Goal: Check status: Check status

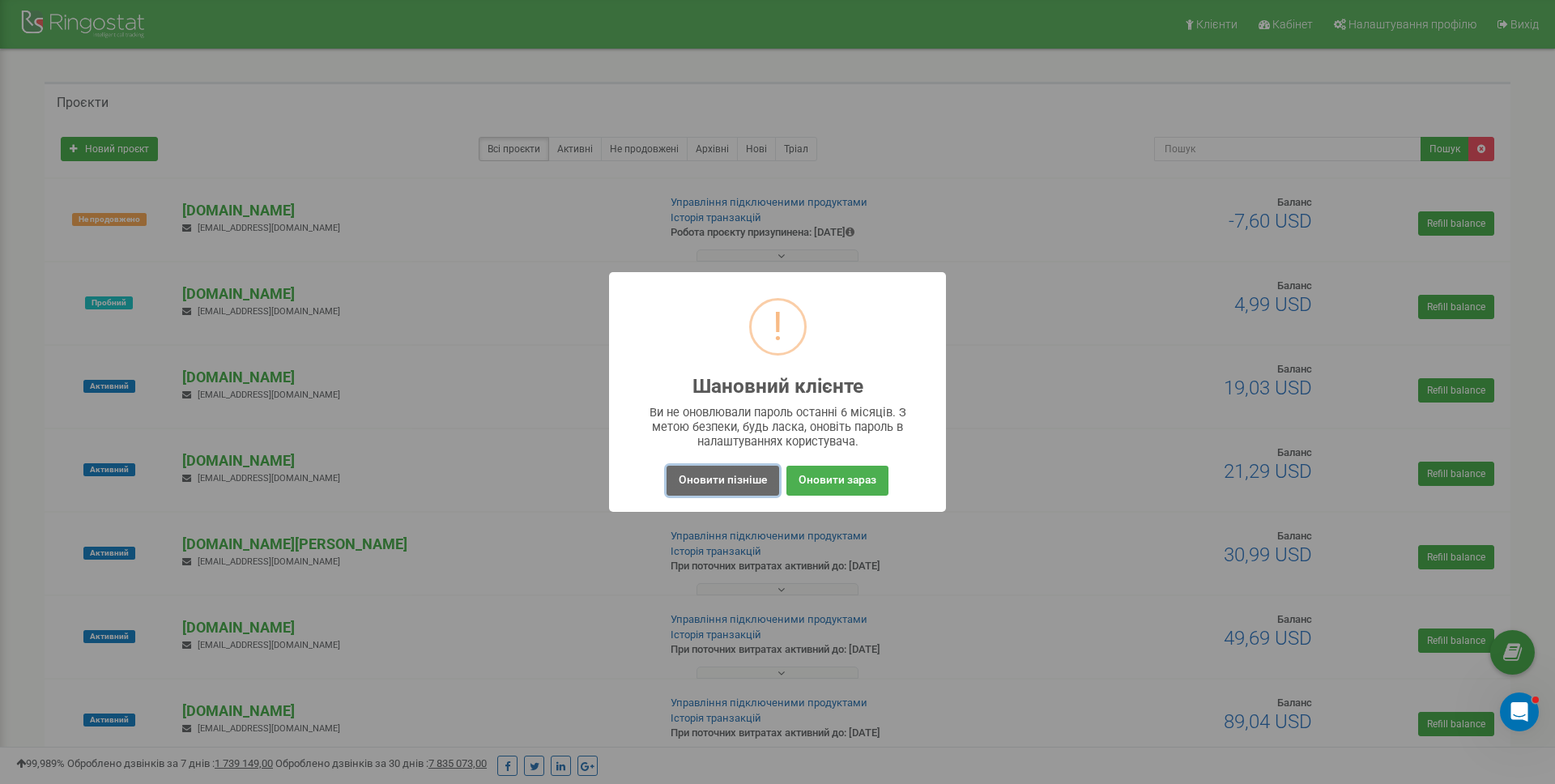
click at [744, 481] on button "Оновити пізніше" at bounding box center [723, 481] width 112 height 30
click at [727, 469] on button "Оновити пізніше" at bounding box center [723, 481] width 112 height 30
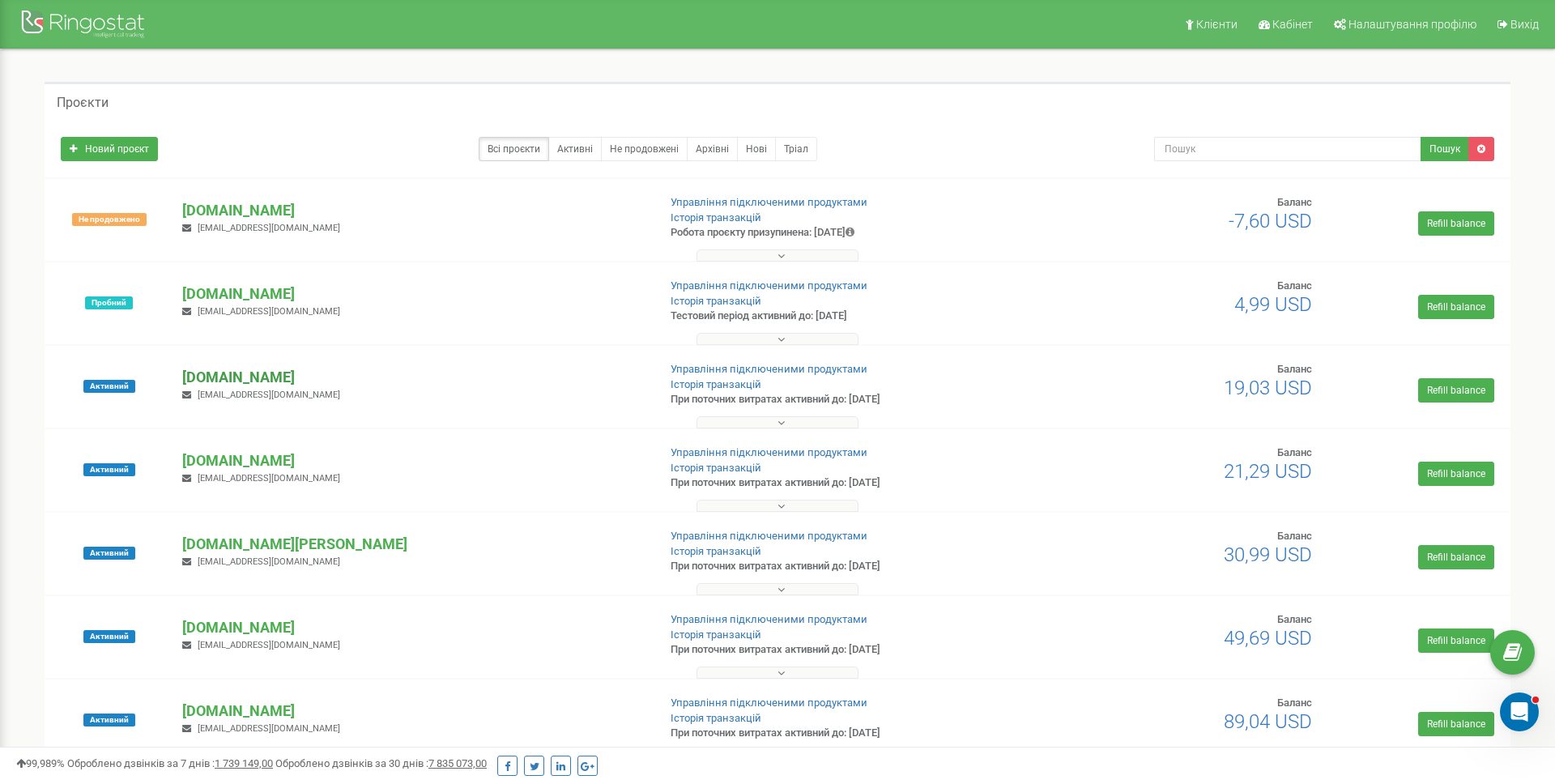
click at [220, 380] on p "[DOMAIN_NAME]" at bounding box center [413, 377] width 462 height 21
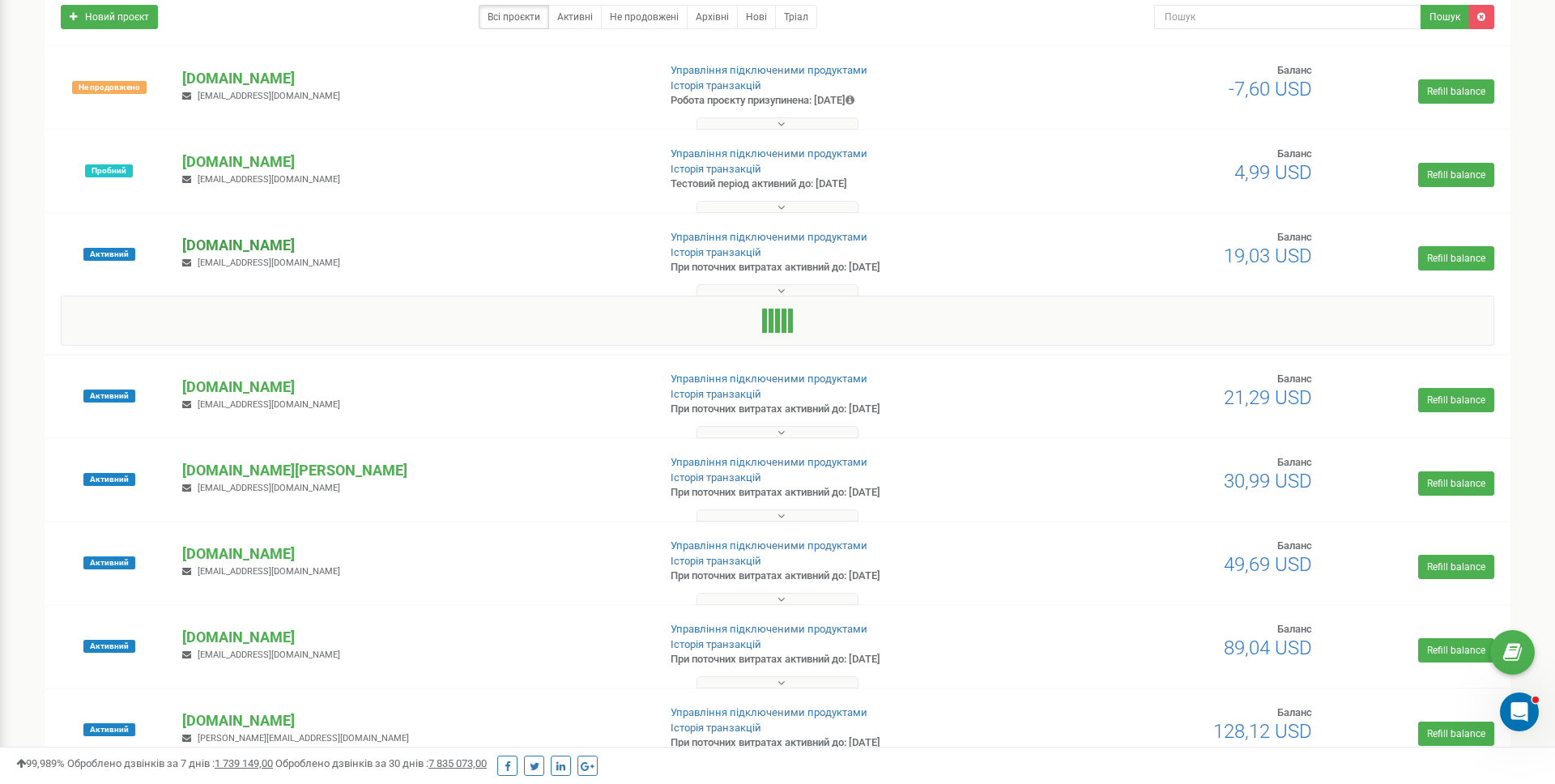
scroll to position [196, 0]
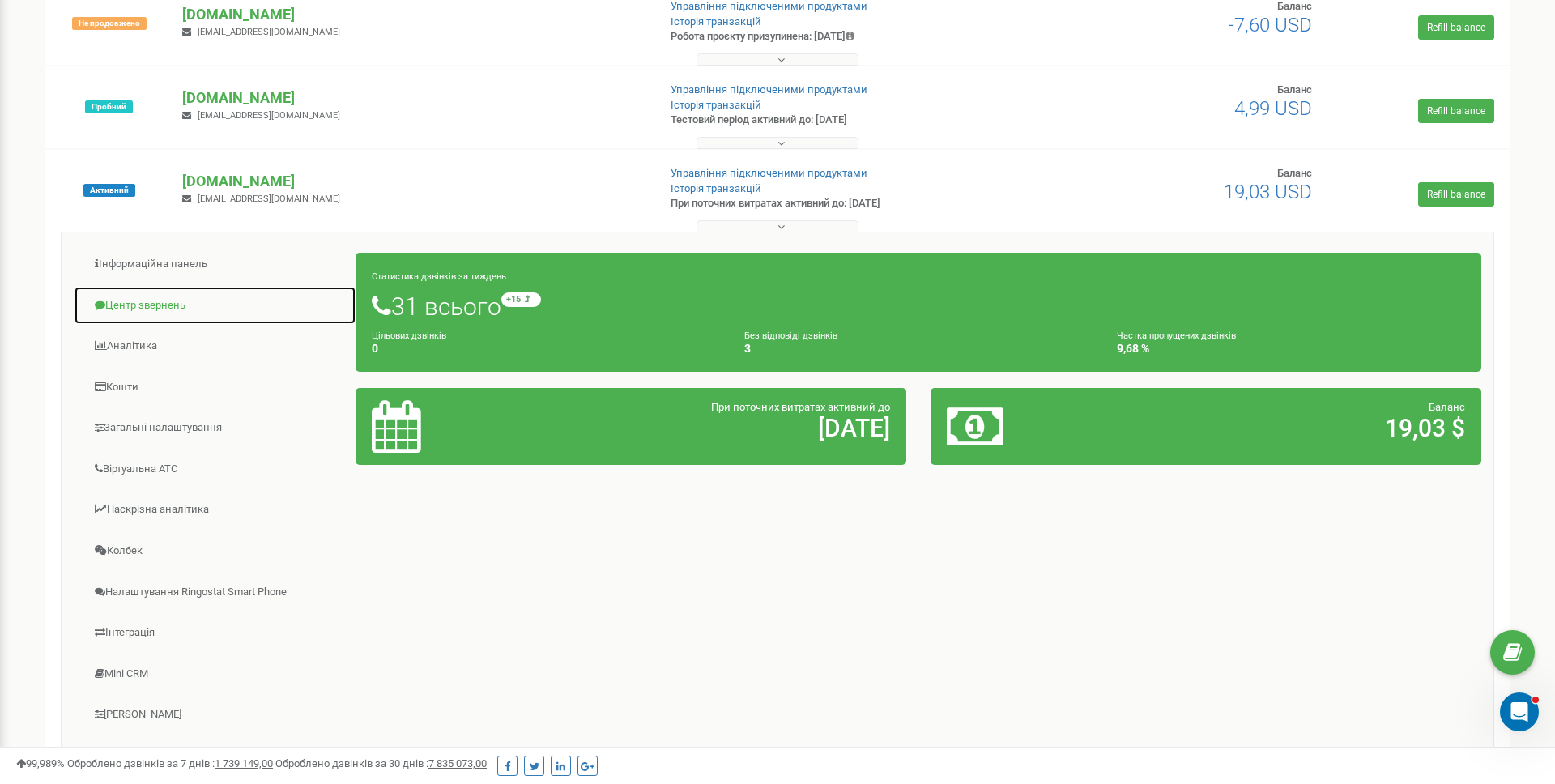
click at [158, 311] on link "Центр звернень" at bounding box center [215, 305] width 282 height 40
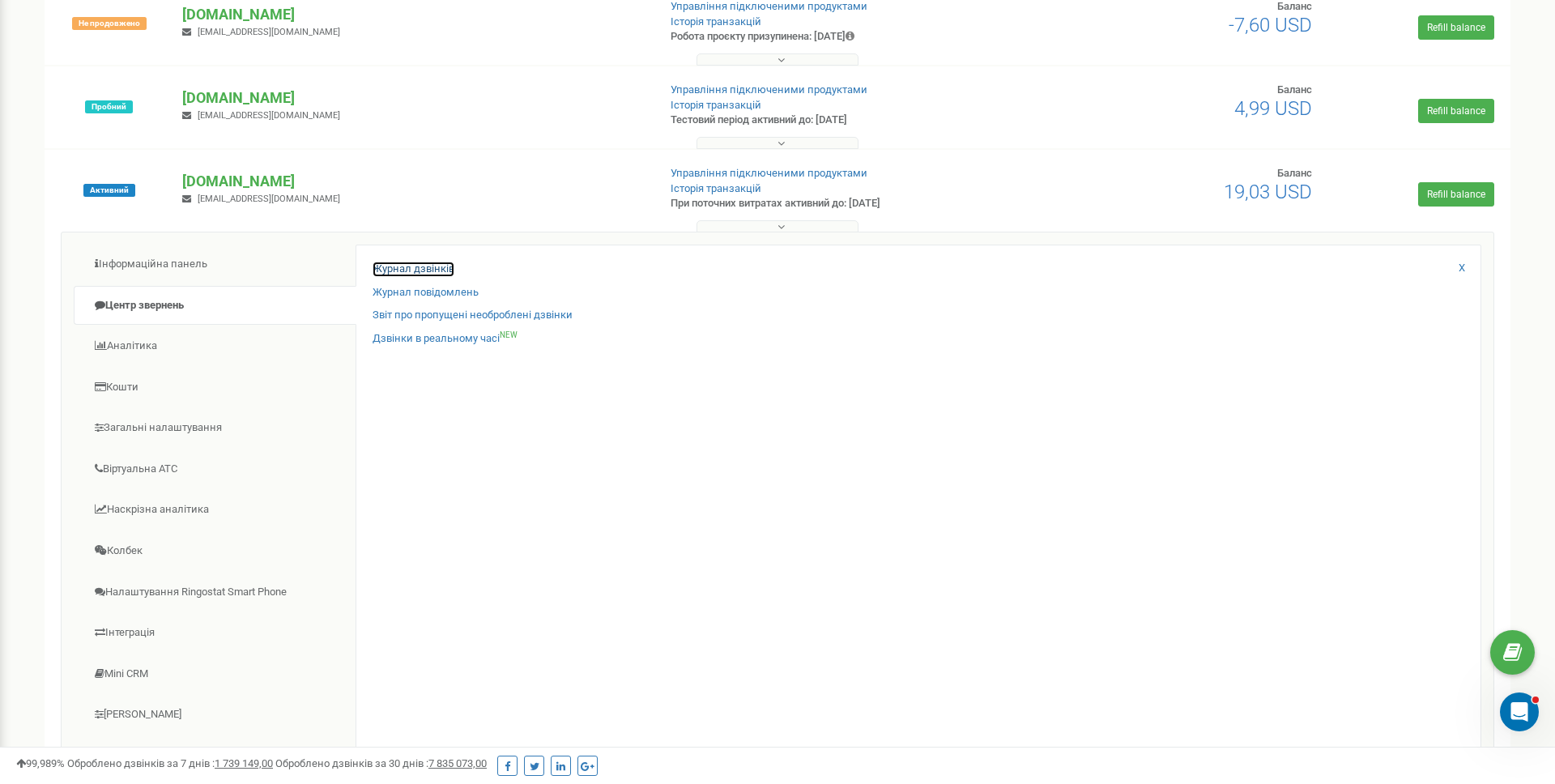
click at [389, 269] on link "Журнал дзвінків" at bounding box center [413, 269] width 82 height 15
